Goal: Check status: Check status

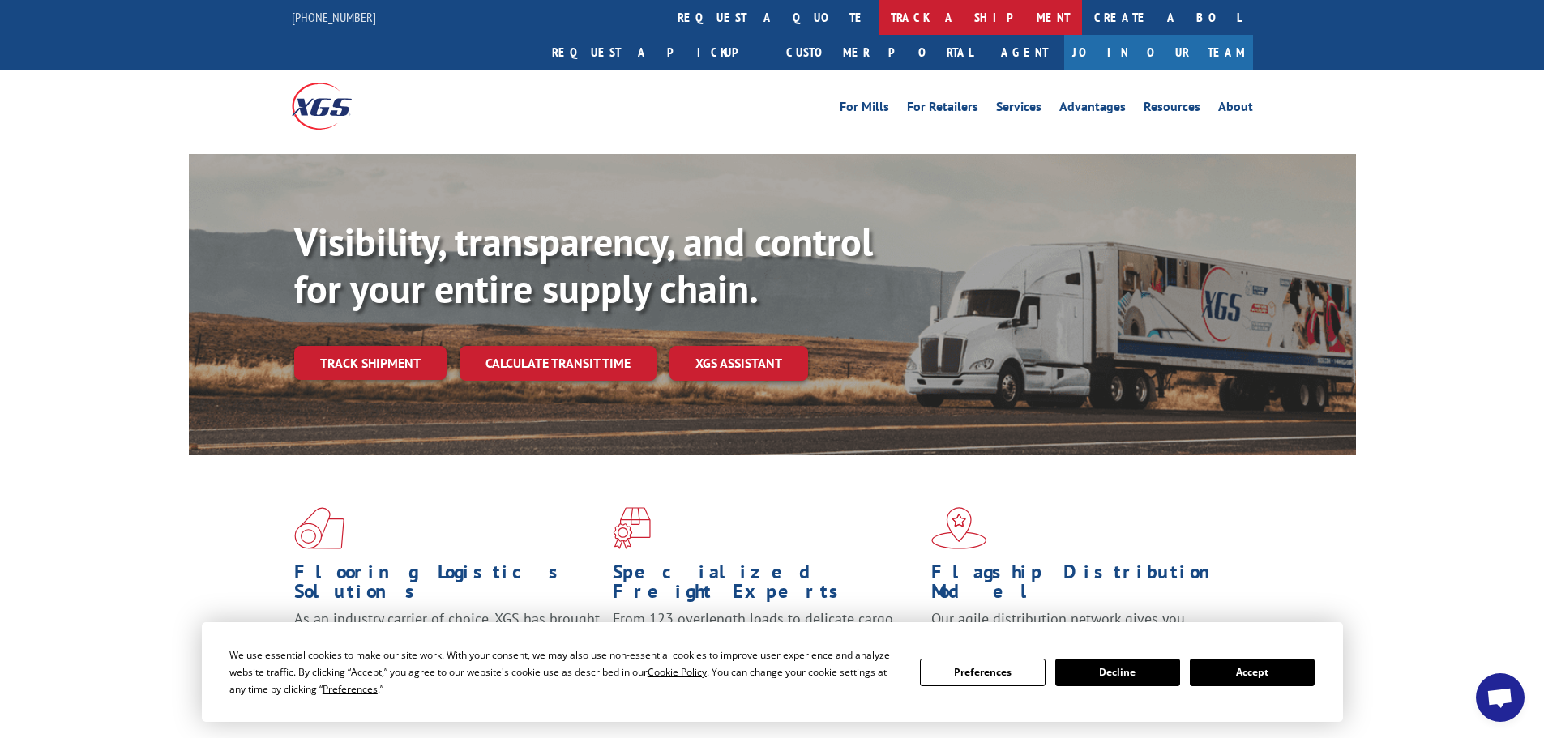
click at [879, 19] on link "track a shipment" at bounding box center [980, 17] width 203 height 35
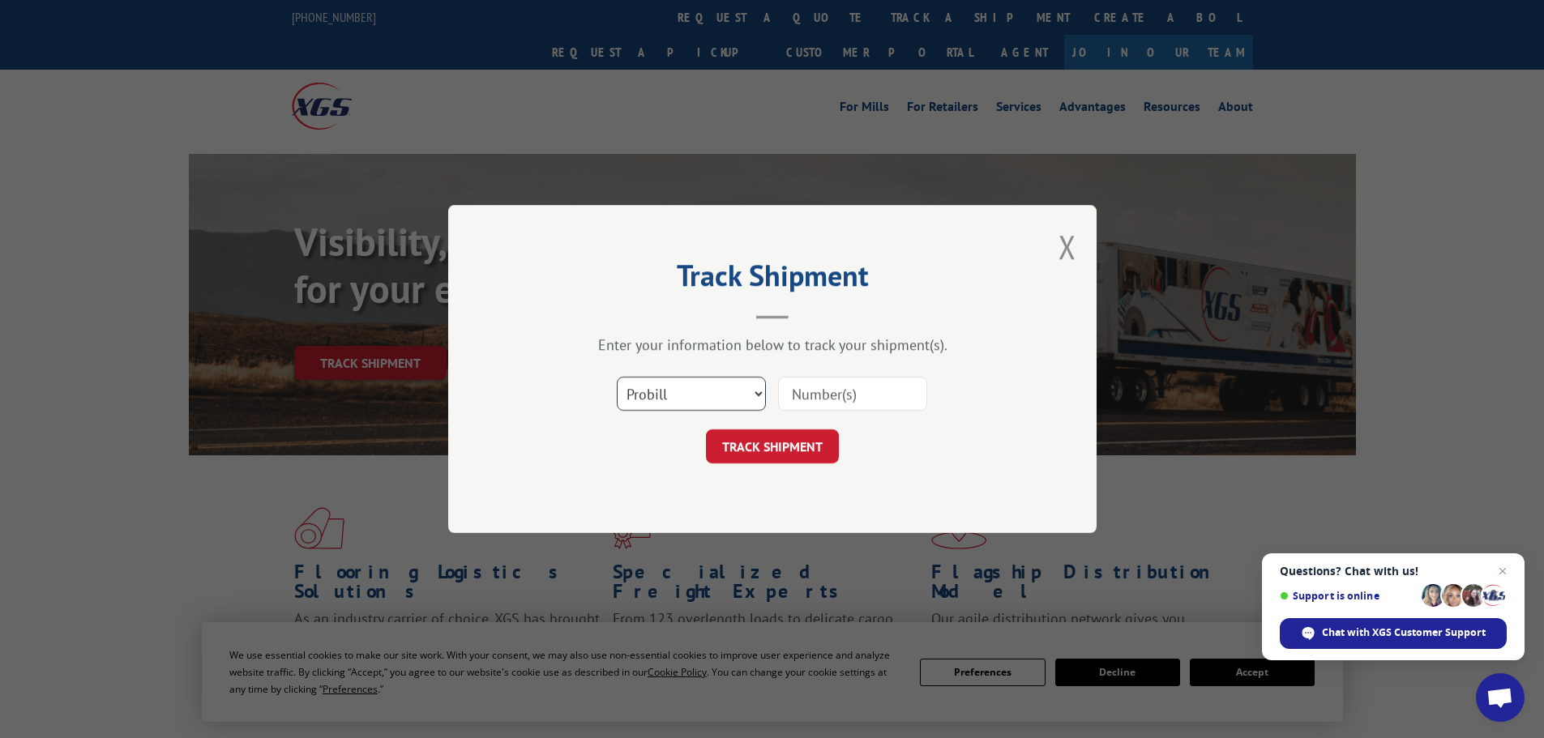
click at [692, 393] on select "Select category... Probill BOL PO" at bounding box center [691, 394] width 149 height 34
click at [811, 392] on input at bounding box center [852, 394] width 149 height 34
type input "17521143"
click at [776, 447] on button "TRACK SHIPMENT" at bounding box center [772, 447] width 133 height 34
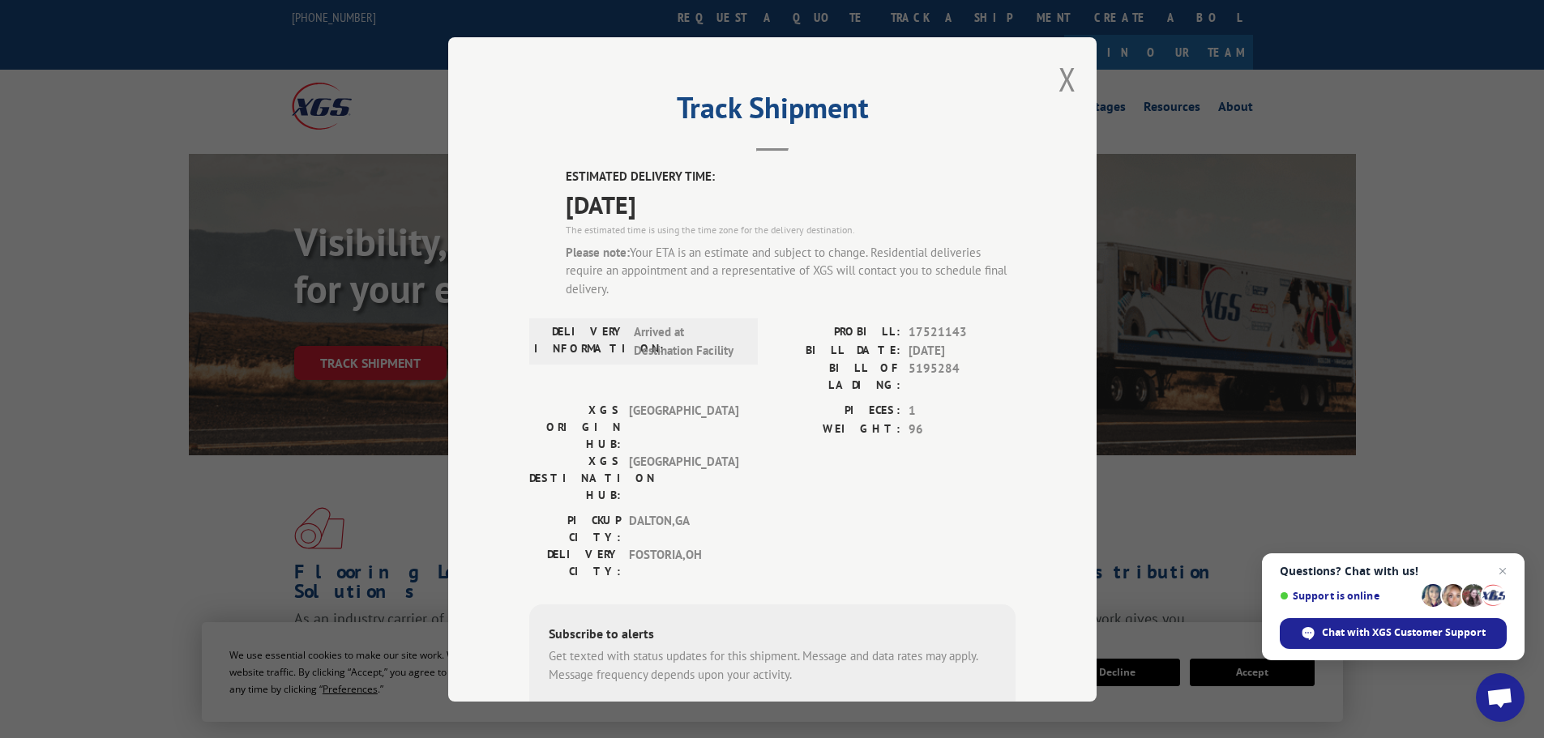
click at [1060, 83] on button "Close modal" at bounding box center [1068, 79] width 18 height 43
click at [1067, 101] on link "Advantages" at bounding box center [1092, 110] width 66 height 18
click at [1066, 101] on link "Advantages" at bounding box center [1092, 110] width 66 height 18
